Goal: Information Seeking & Learning: Find specific fact

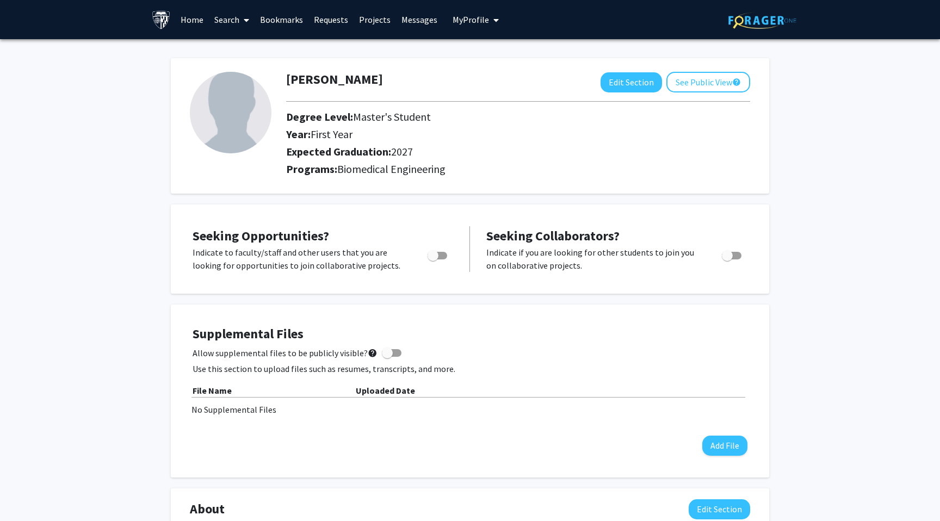
click at [184, 17] on link "Home" at bounding box center [192, 20] width 34 height 38
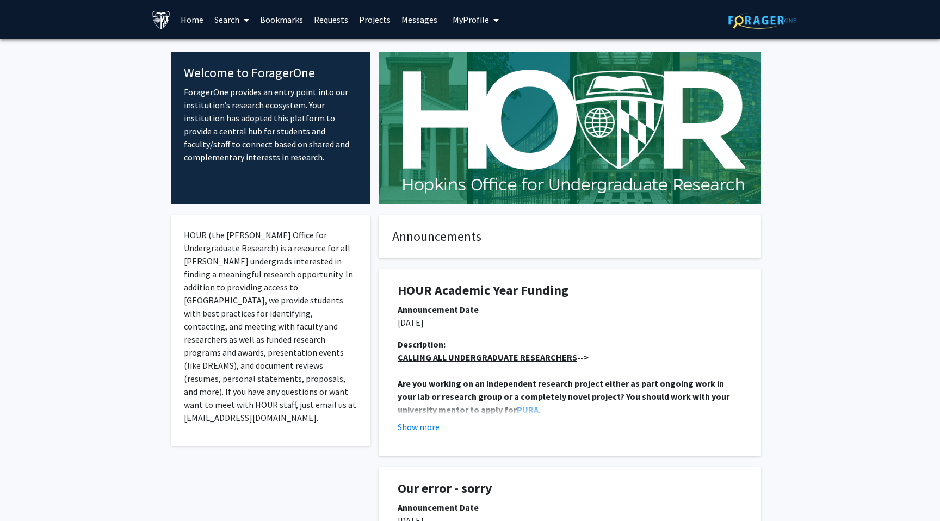
click at [219, 10] on link "Search" at bounding box center [232, 20] width 46 height 38
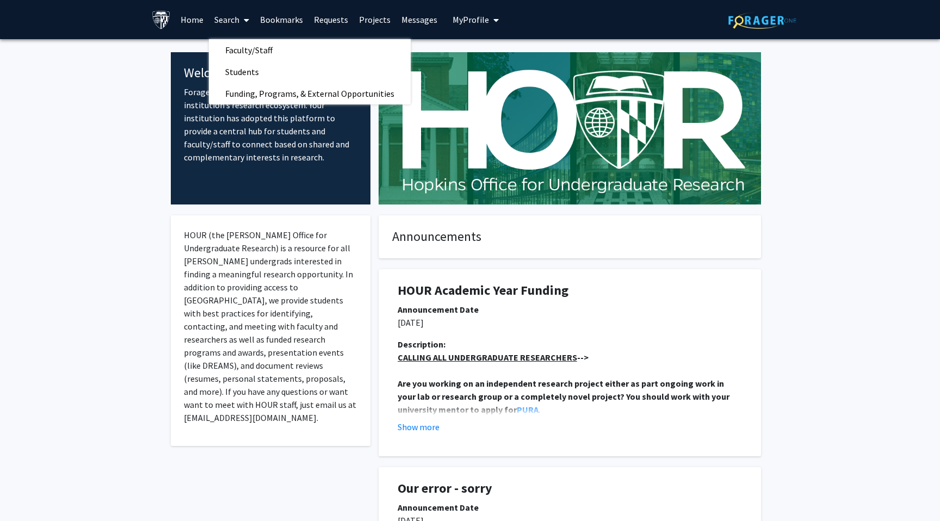
click at [173, 22] on link at bounding box center [163, 20] width 23 height 38
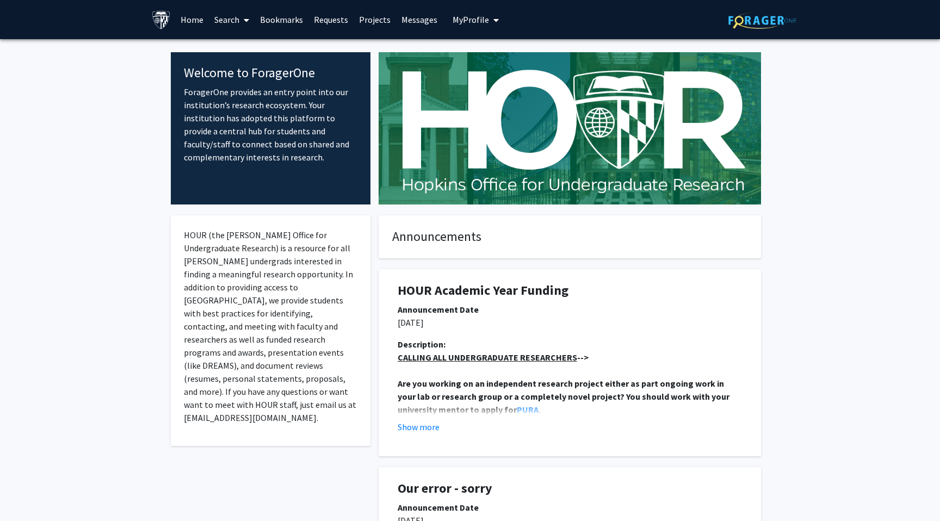
click at [175, 17] on link "Home" at bounding box center [192, 20] width 34 height 38
click at [161, 17] on img at bounding box center [161, 19] width 19 height 19
click at [231, 27] on link "Search" at bounding box center [232, 20] width 46 height 38
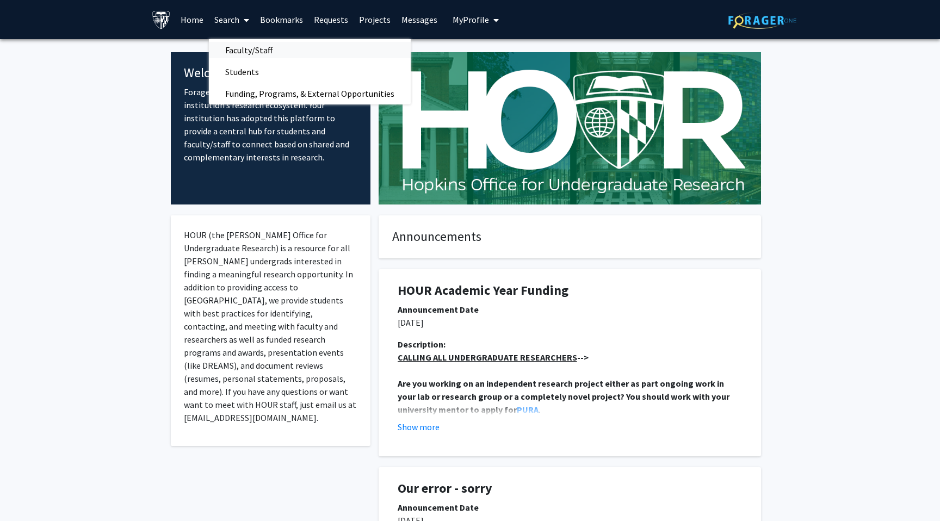
click at [250, 49] on span "Faculty/Staff" at bounding box center [249, 50] width 80 height 22
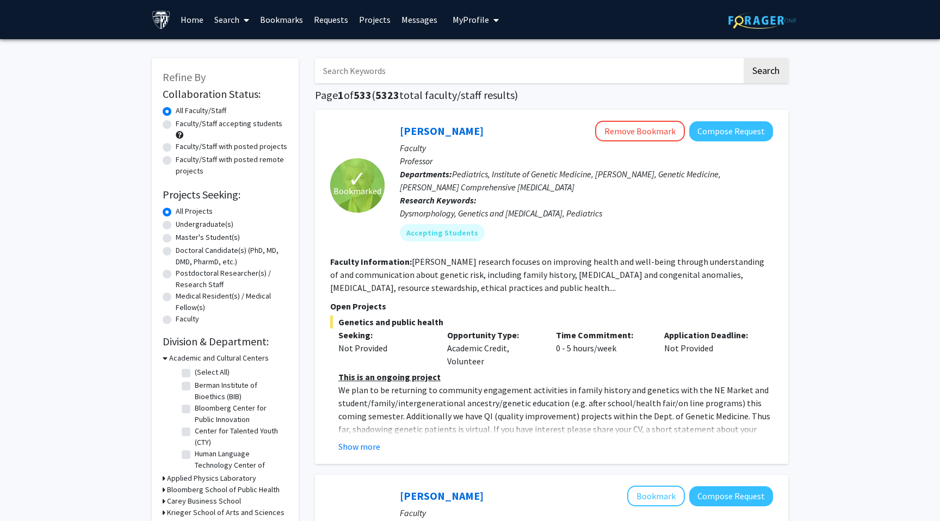
click at [388, 67] on input "Search Keywords" at bounding box center [528, 70] width 427 height 25
paste input "[PERSON_NAME]"
type input "[PERSON_NAME]"
click at [743, 58] on button "Search" at bounding box center [765, 70] width 45 height 25
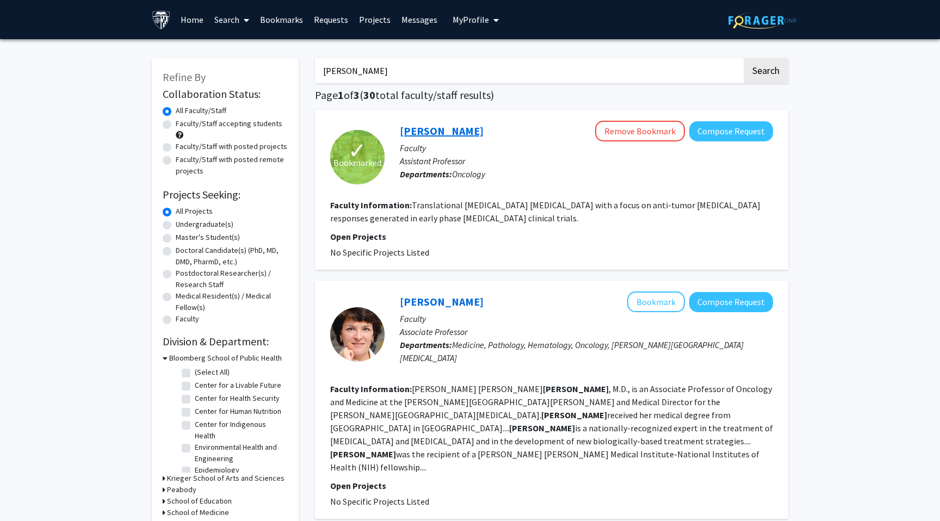
click at [426, 135] on link "[PERSON_NAME]" at bounding box center [442, 131] width 84 height 14
